Goal: Navigation & Orientation: Find specific page/section

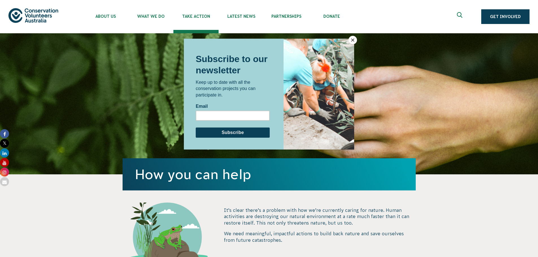
scroll to position [28, 0]
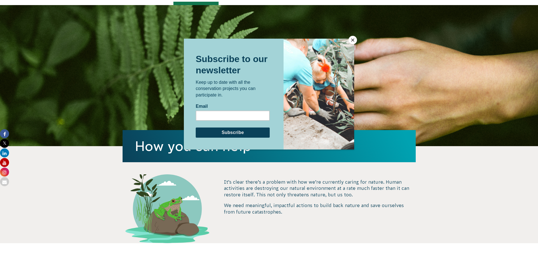
click at [351, 37] on button "Close" at bounding box center [353, 40] width 8 height 8
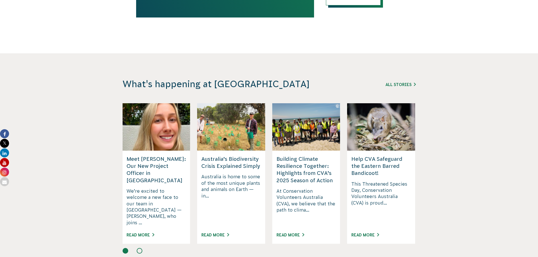
scroll to position [1385, 0]
